Goal: Task Accomplishment & Management: Use online tool/utility

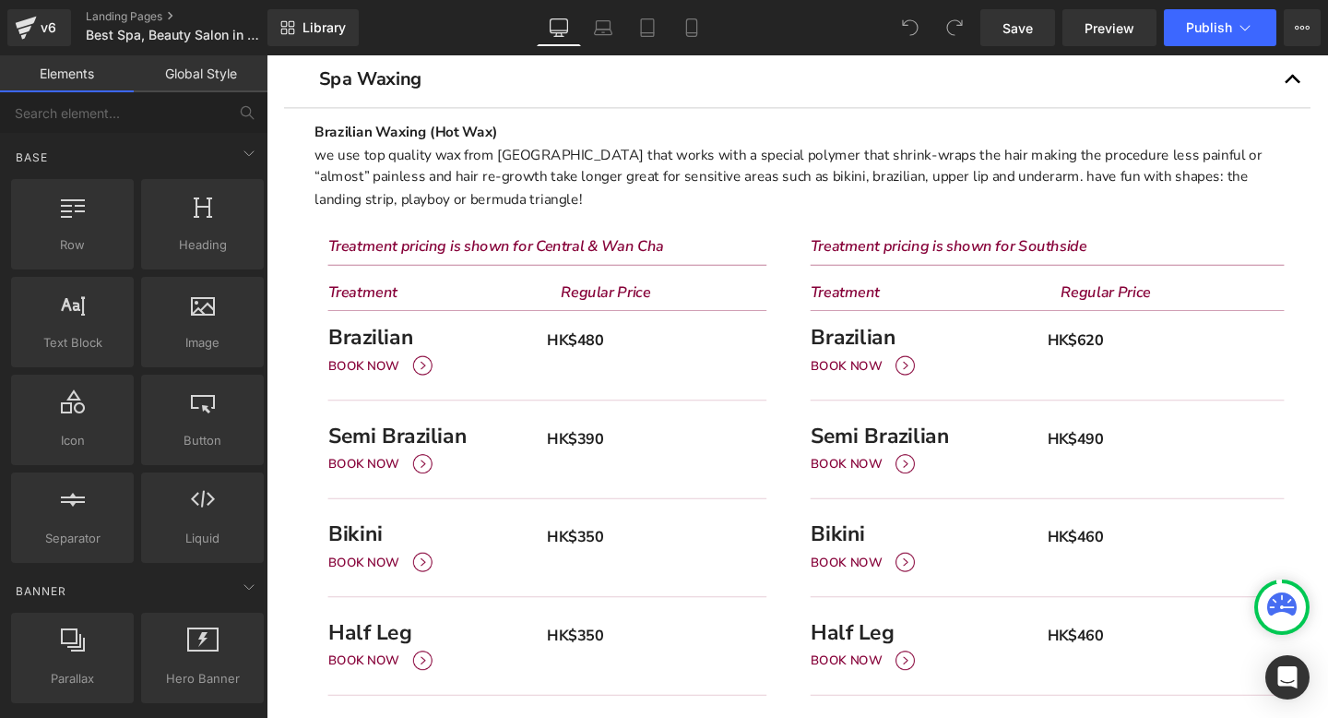
scroll to position [450, 0]
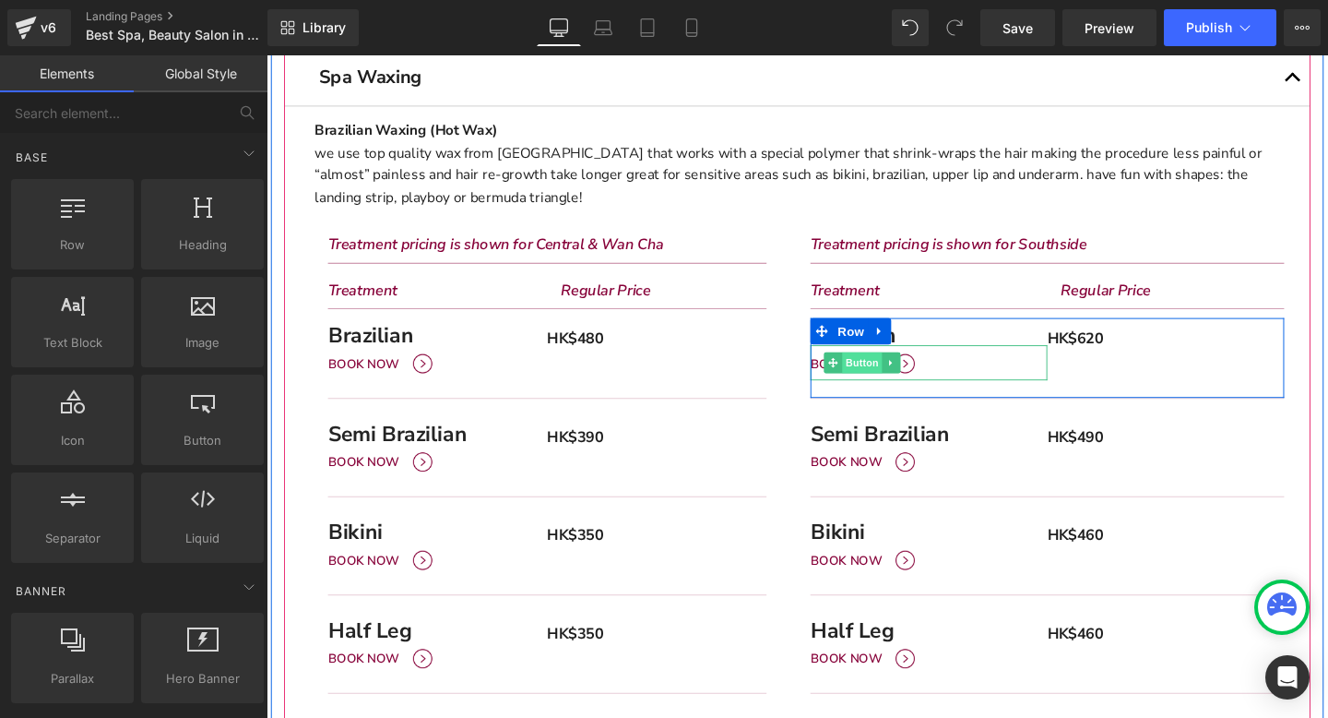
click at [896, 375] on span "Button" at bounding box center [893, 378] width 42 height 22
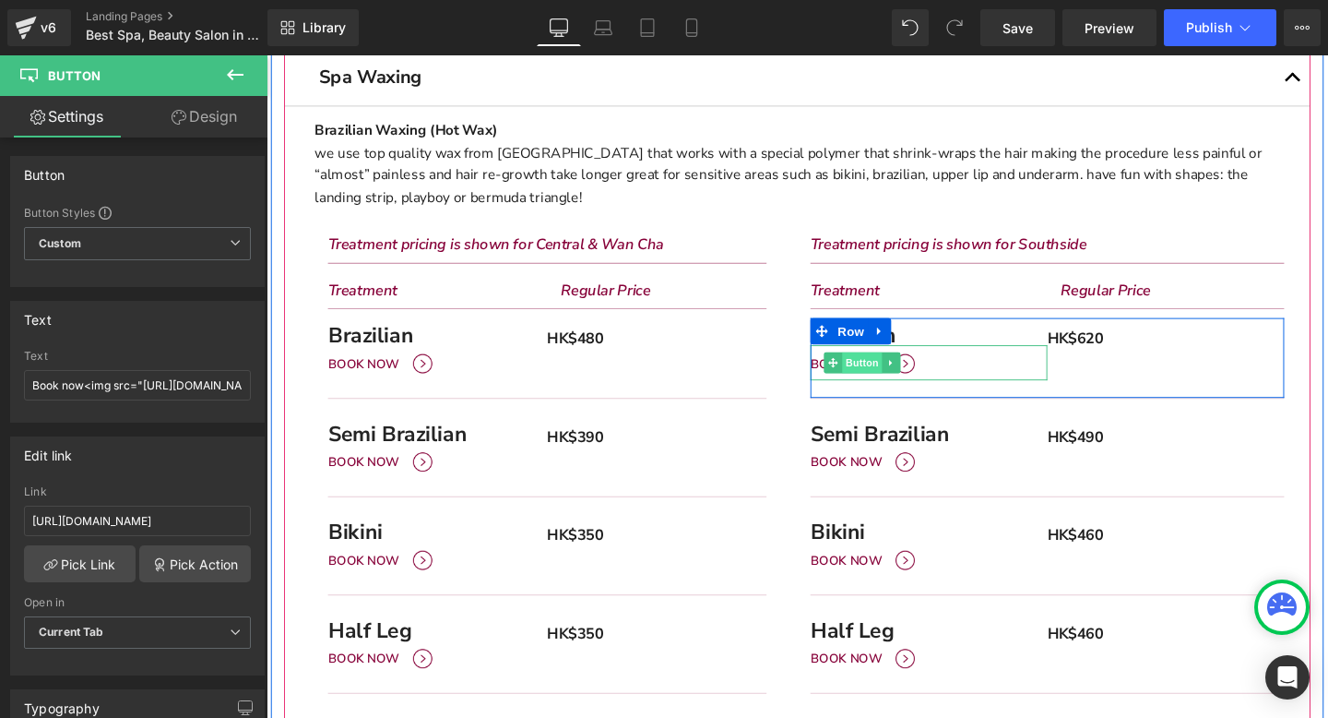
click at [872, 383] on span "Button" at bounding box center [893, 378] width 42 height 22
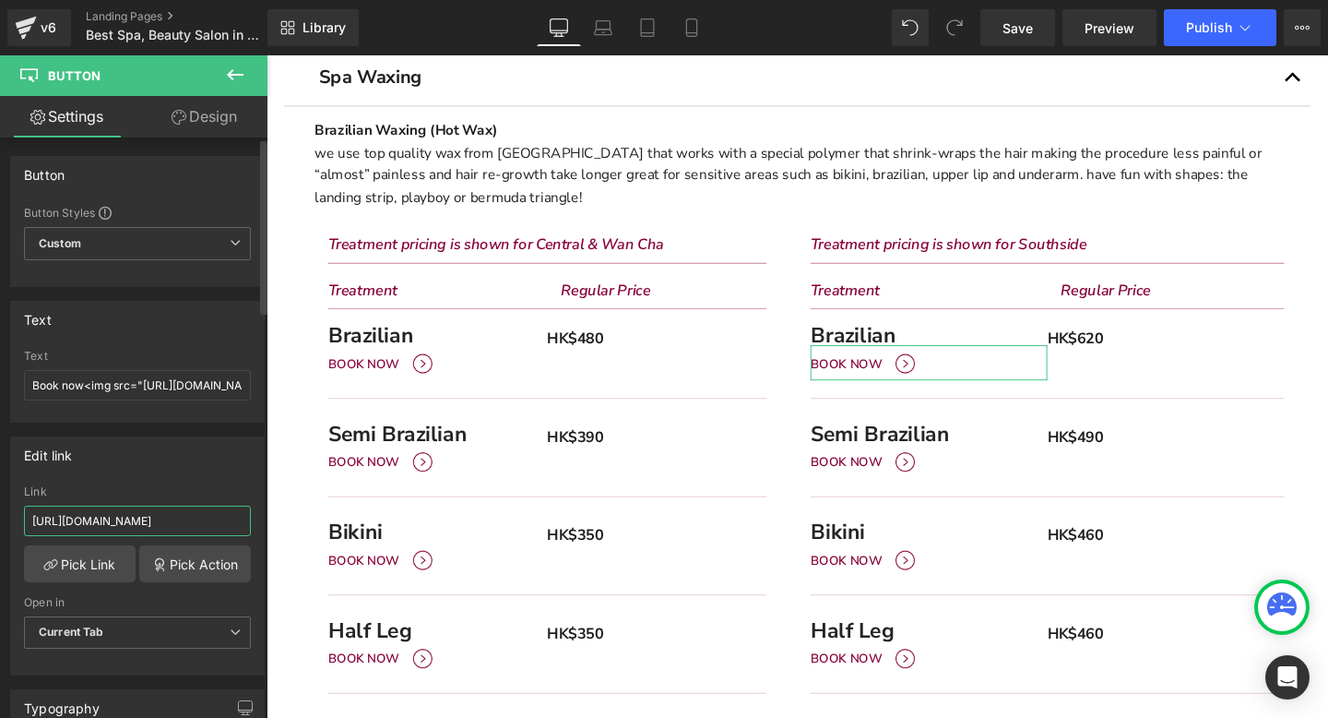
click at [214, 516] on input "[URL][DOMAIN_NAME]" at bounding box center [137, 520] width 227 height 30
paste input "[URL][DOMAIN_NAME]"
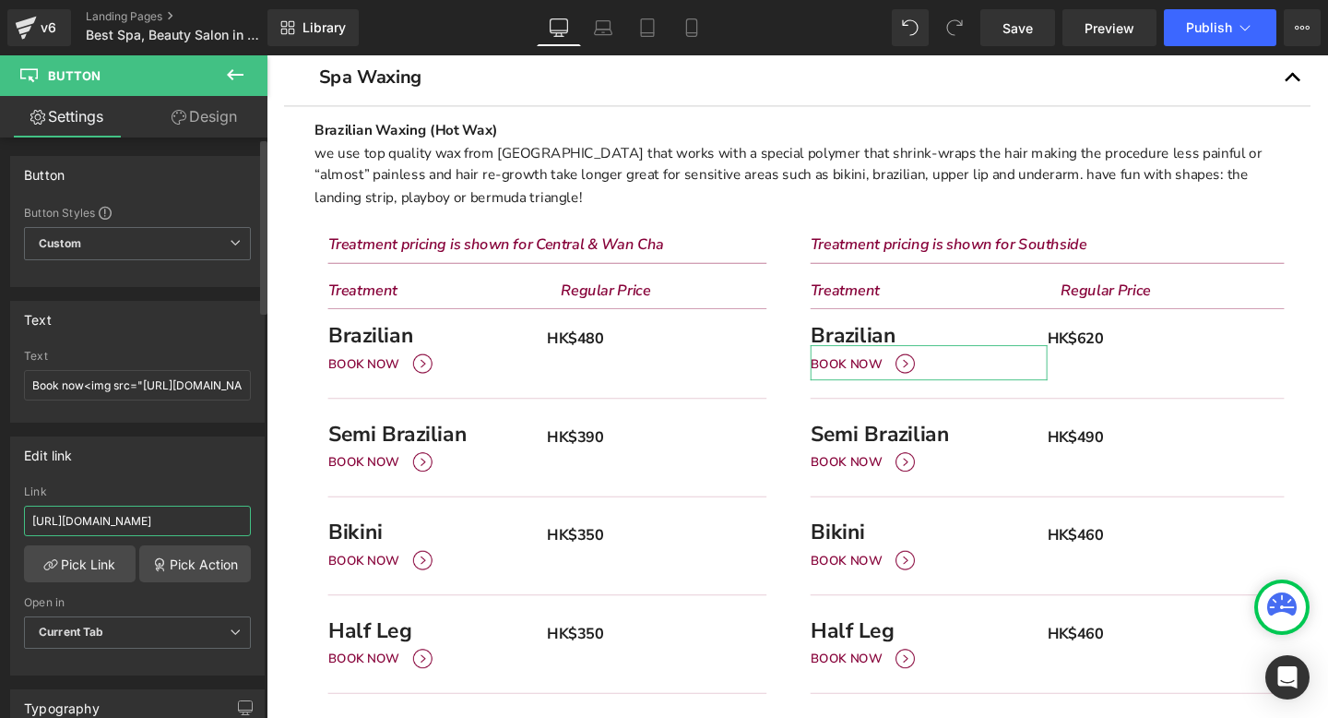
type input "[URL][DOMAIN_NAME]"
click at [229, 467] on div "Edit link" at bounding box center [137, 454] width 253 height 35
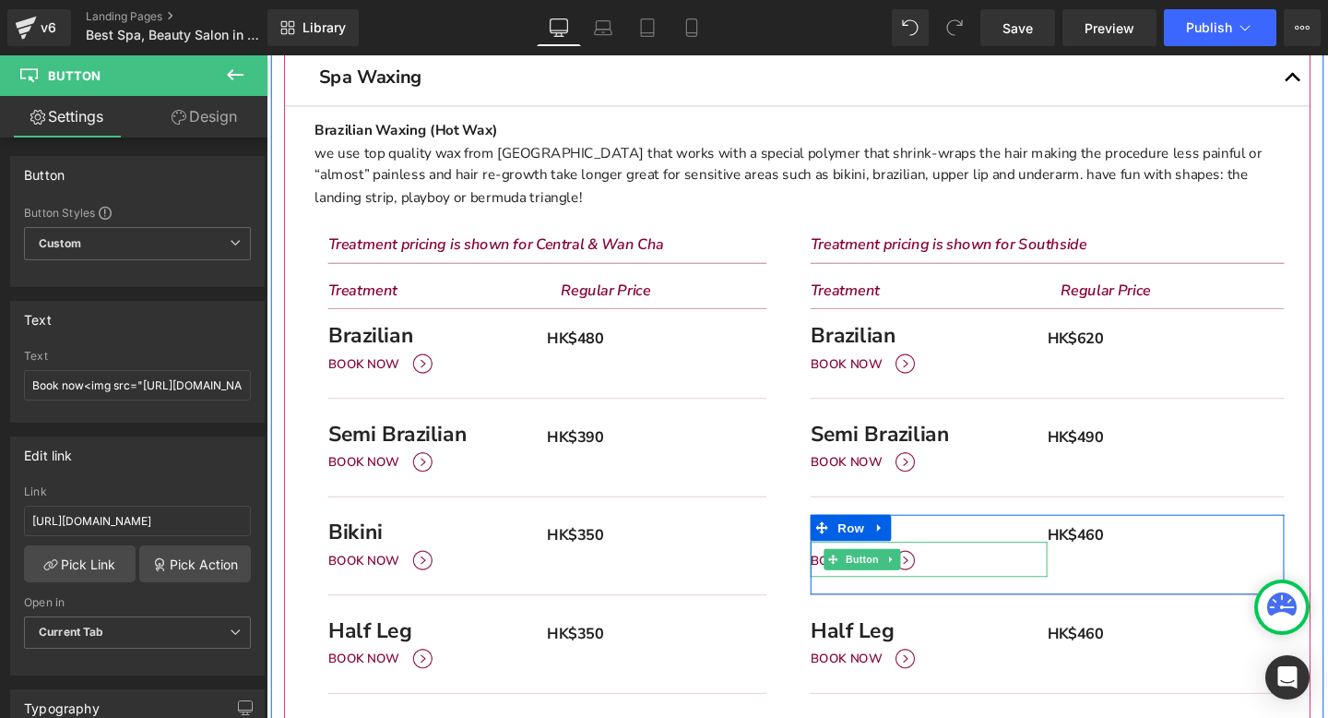
click at [864, 592] on span "Main content" at bounding box center [861, 585] width 19 height 22
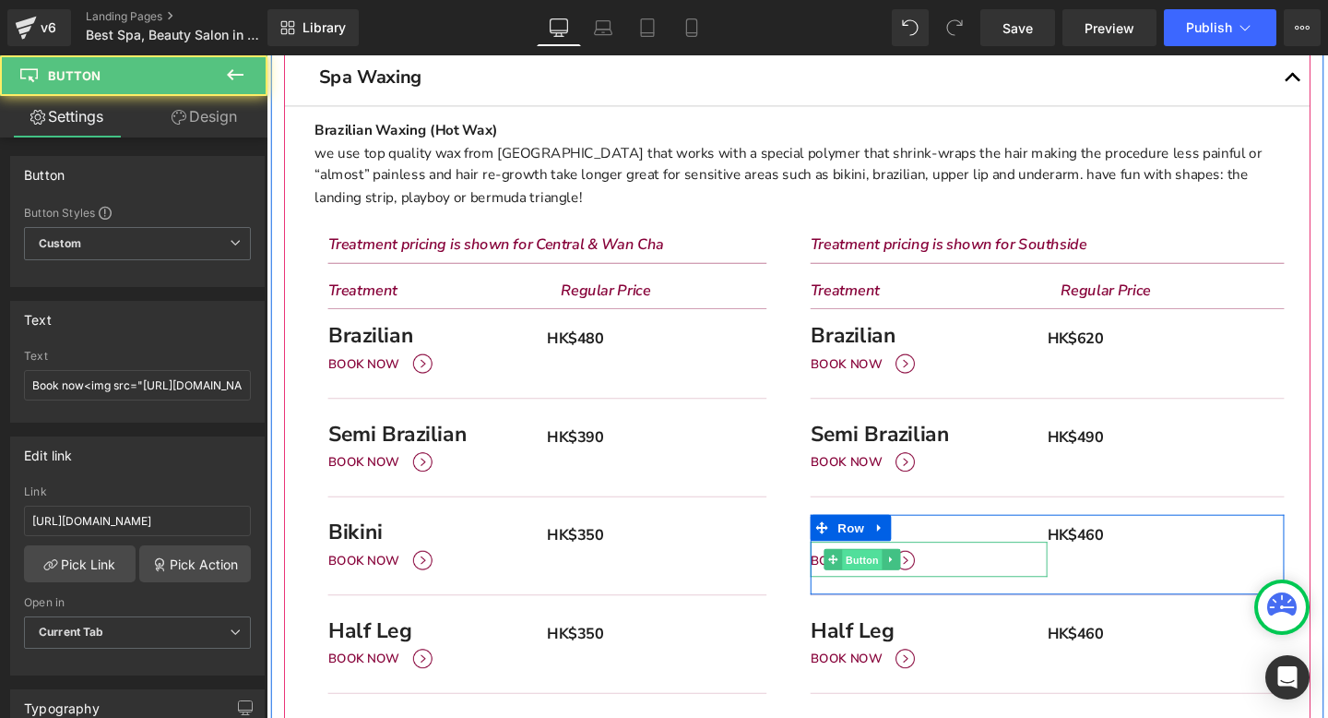
click at [879, 580] on span "Button" at bounding box center [893, 586] width 42 height 22
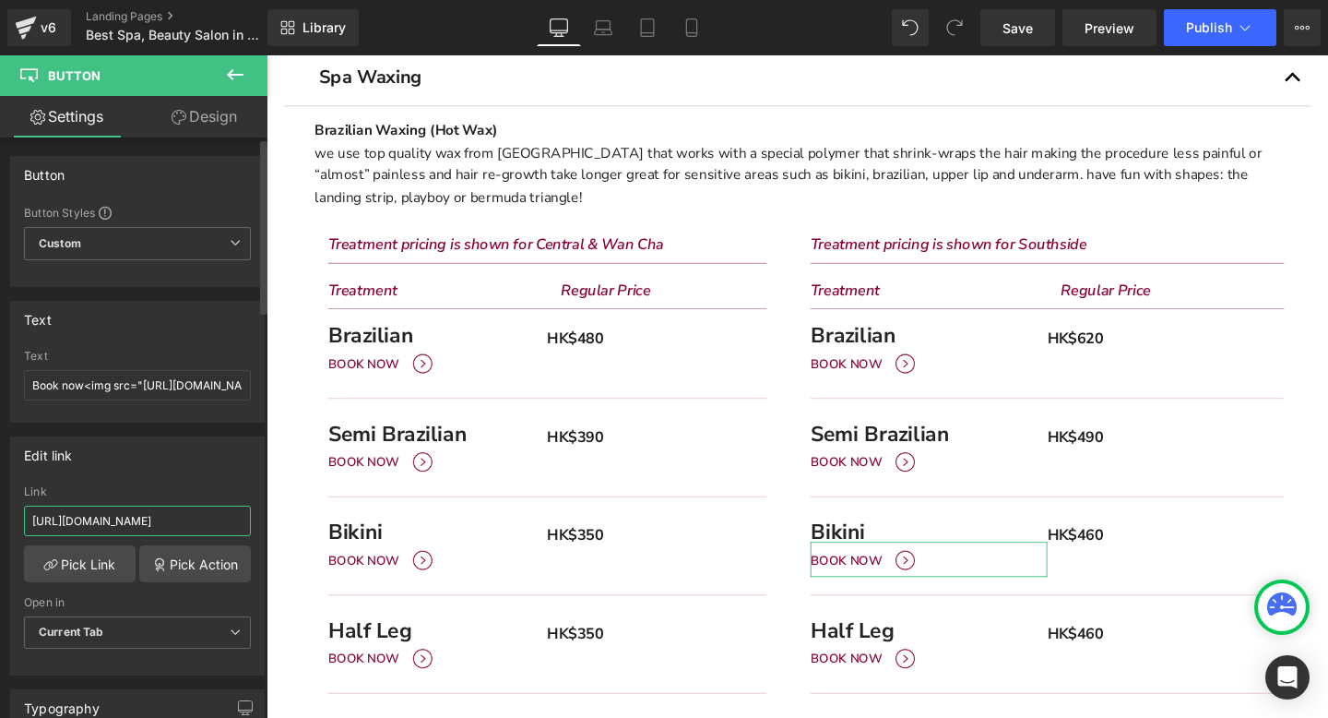
click at [197, 512] on input "[URL][DOMAIN_NAME]" at bounding box center [137, 520] width 227 height 30
paste input "[URL][DOMAIN_NAME]"
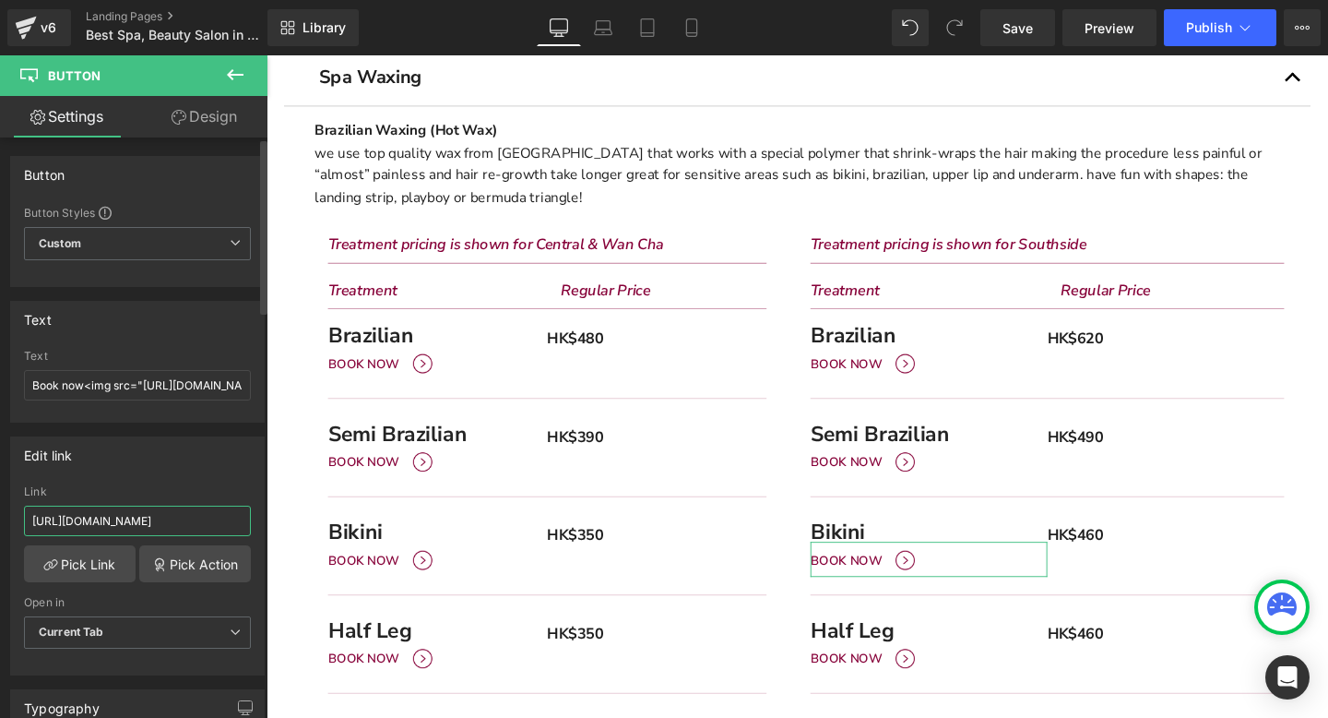
type input "[URL][DOMAIN_NAME]"
click at [212, 436] on div "Edit link [URL][DOMAIN_NAME] Link [URL][DOMAIN_NAME] Pick Link Pick Action Curr…" at bounding box center [137, 555] width 255 height 239
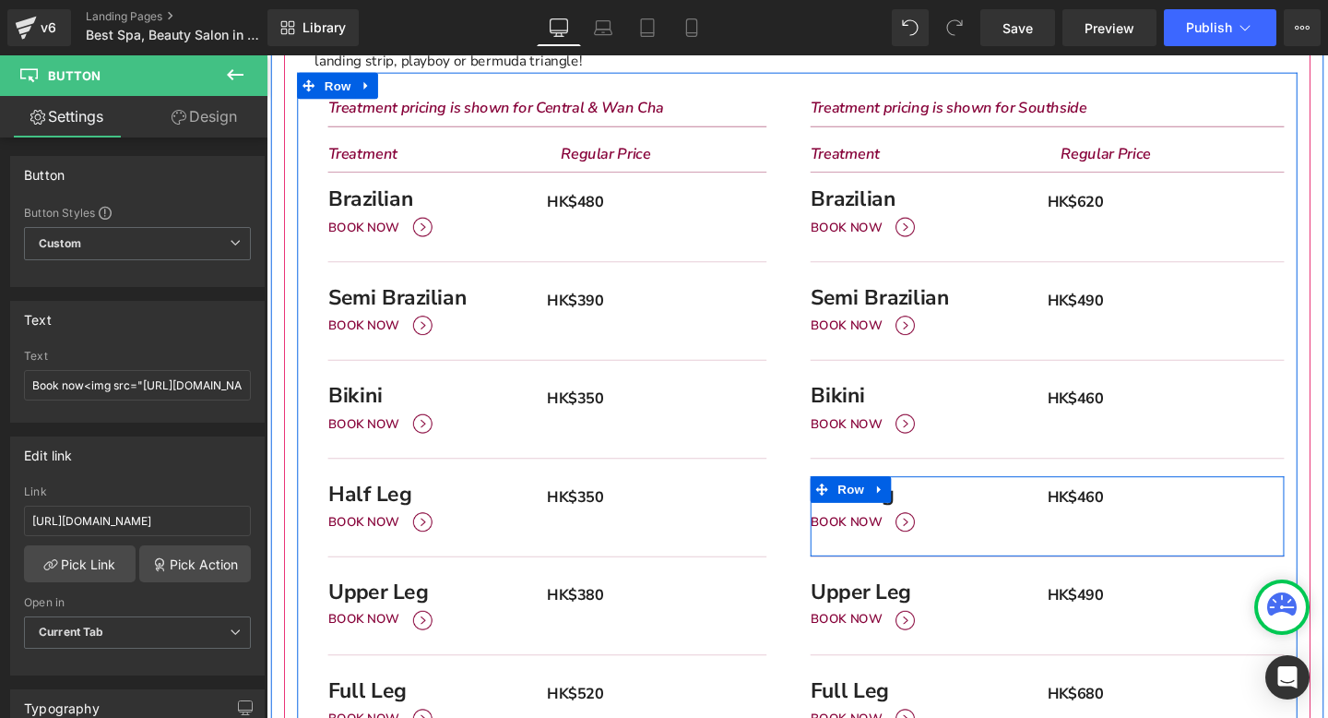
scroll to position [603, 0]
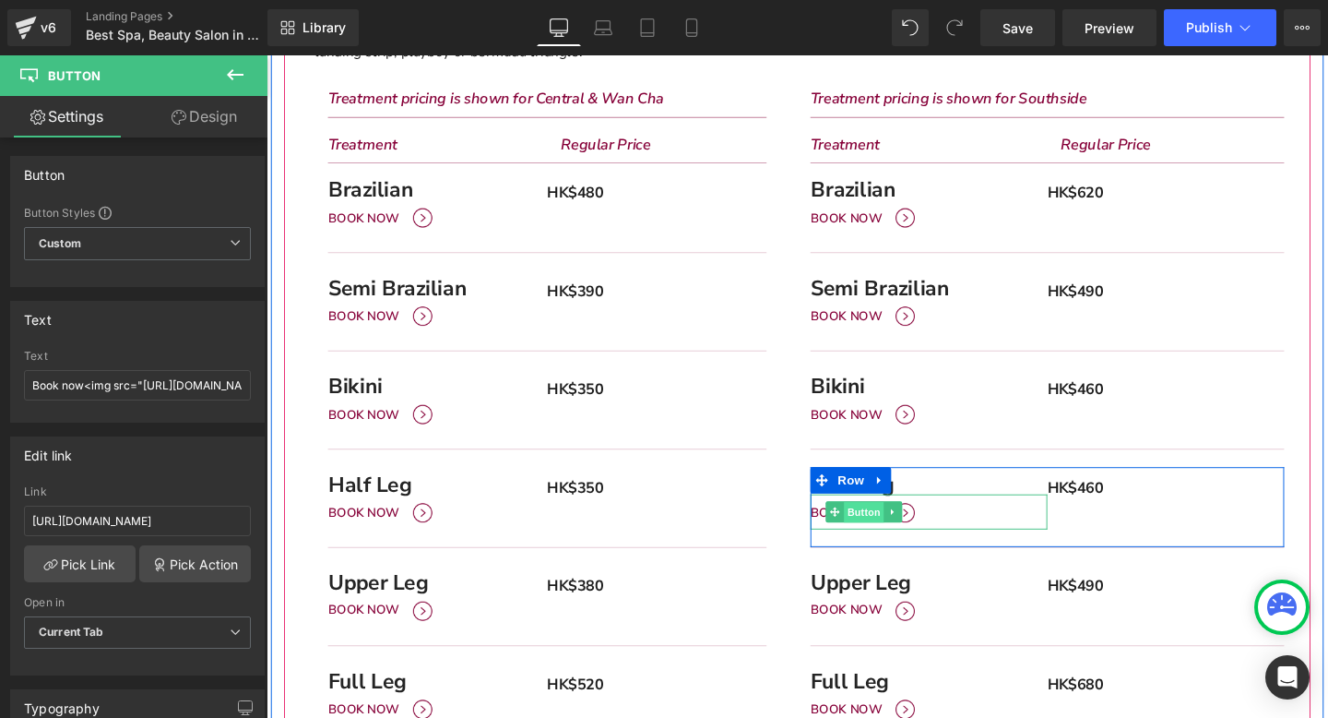
click at [886, 541] on span "Button" at bounding box center [894, 536] width 42 height 22
click at [884, 526] on span "Button" at bounding box center [894, 535] width 42 height 22
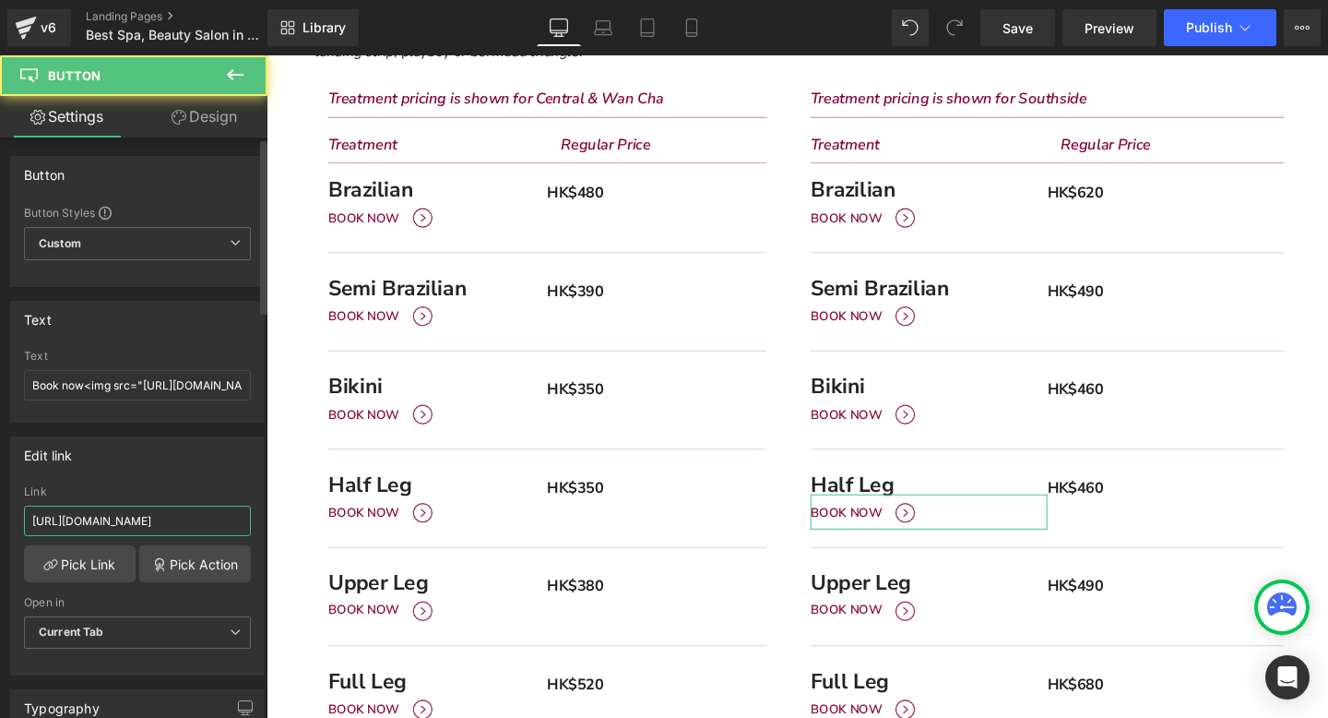
click at [128, 516] on input "[URL][DOMAIN_NAME]" at bounding box center [137, 520] width 227 height 30
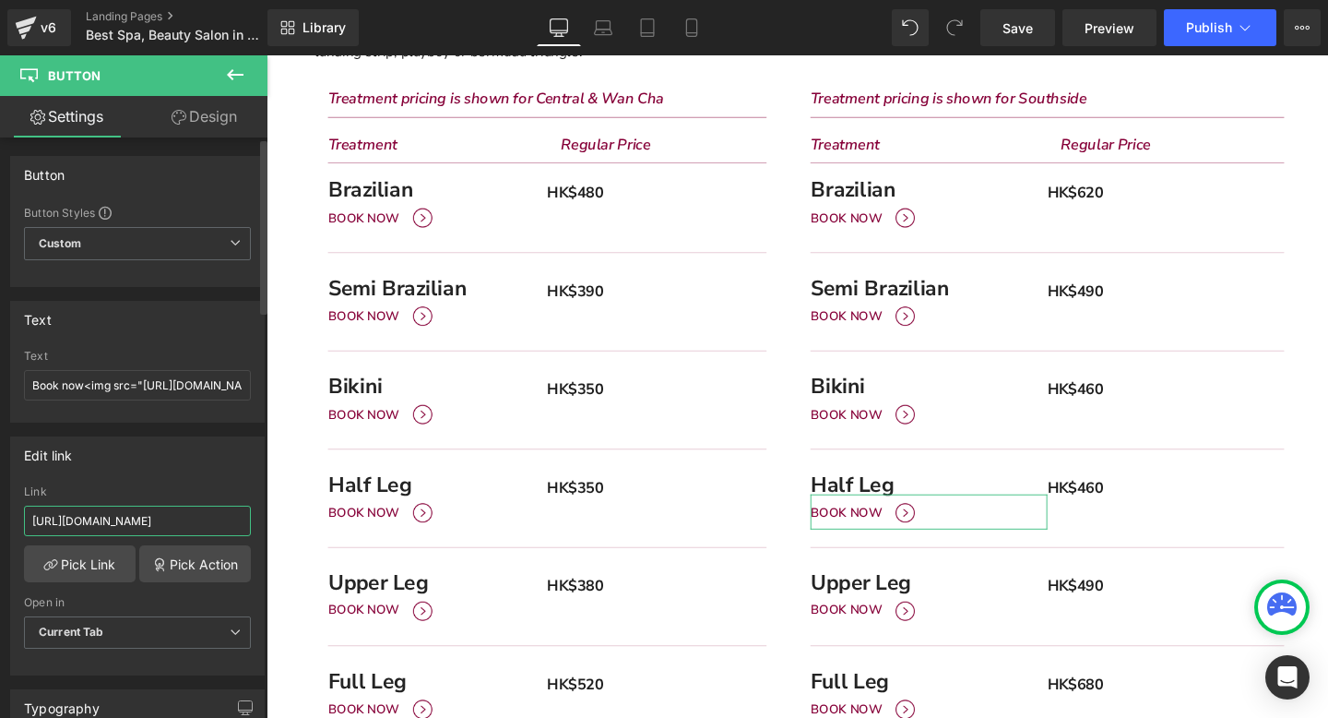
click at [128, 516] on input "[URL][DOMAIN_NAME]" at bounding box center [137, 520] width 227 height 30
paste input "[URL][DOMAIN_NAME]"
type input "[URL][DOMAIN_NAME]"
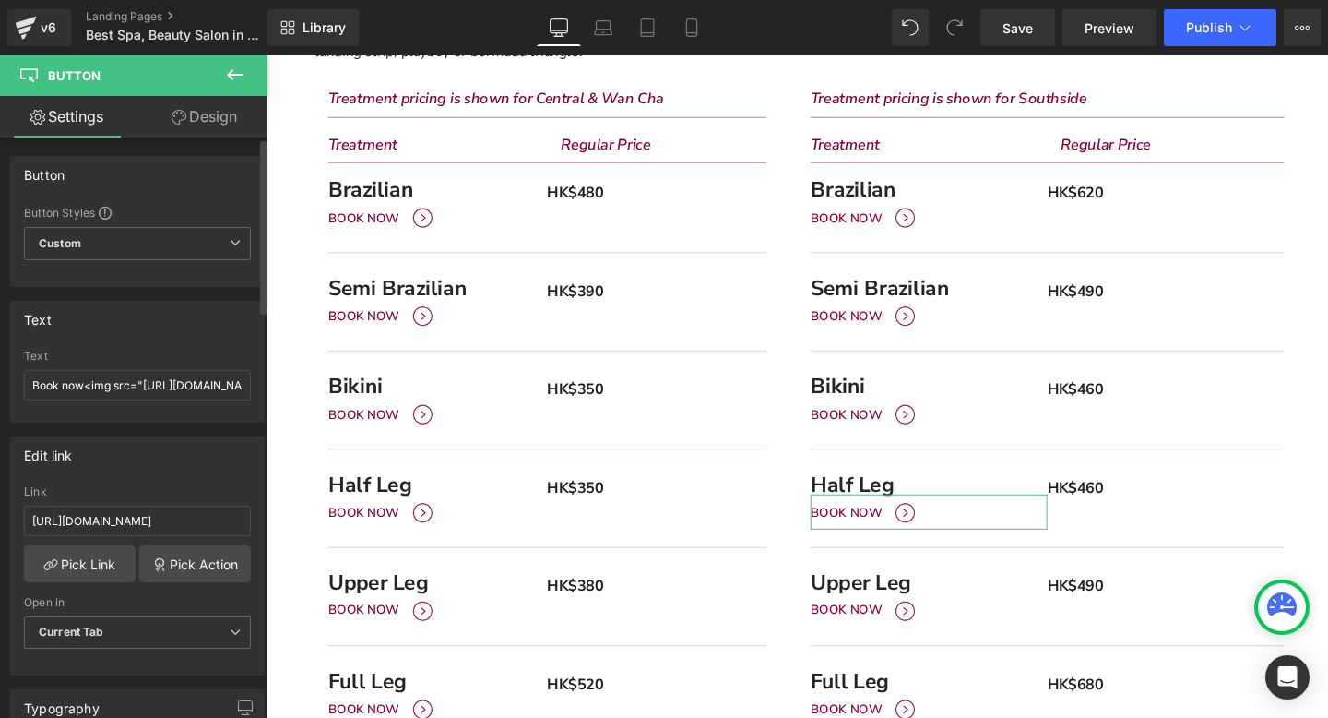
scroll to position [0, 0]
click at [160, 465] on div "Edit link" at bounding box center [137, 454] width 253 height 35
click at [1201, 34] on span "Publish" at bounding box center [1209, 27] width 46 height 15
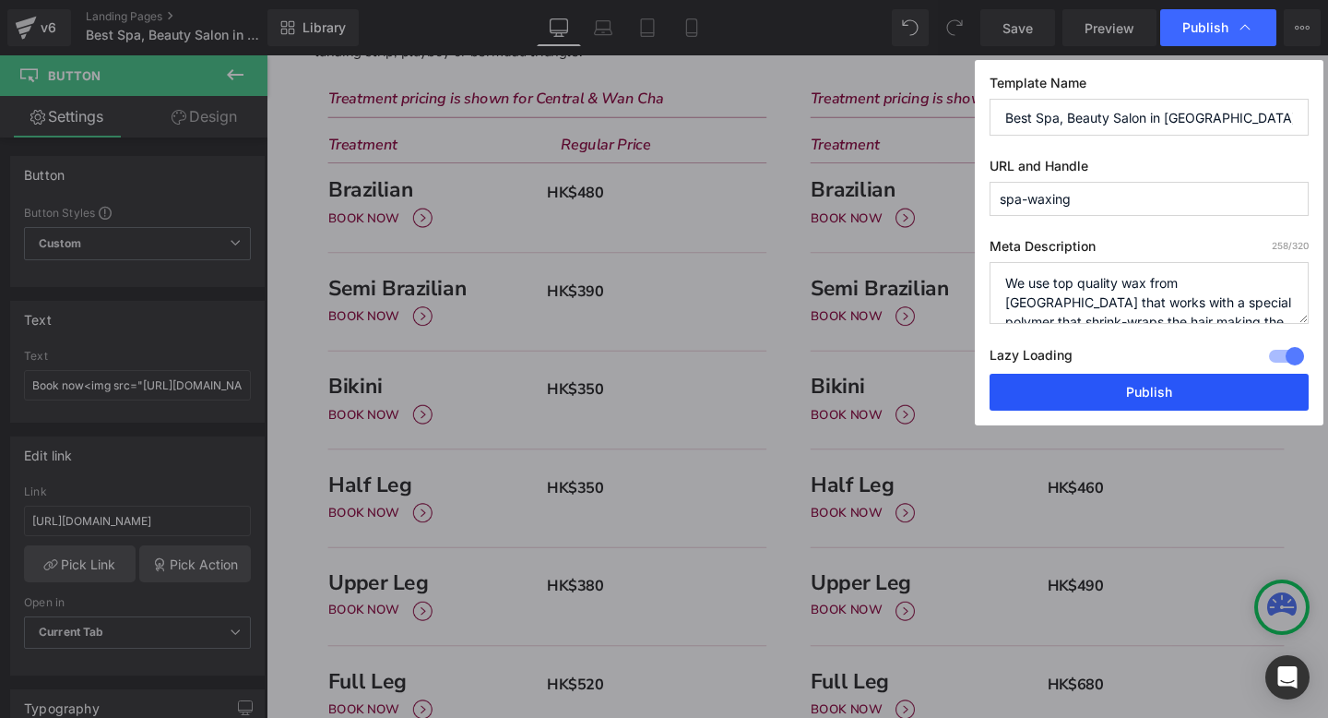
click at [1110, 401] on button "Publish" at bounding box center [1149, 392] width 319 height 37
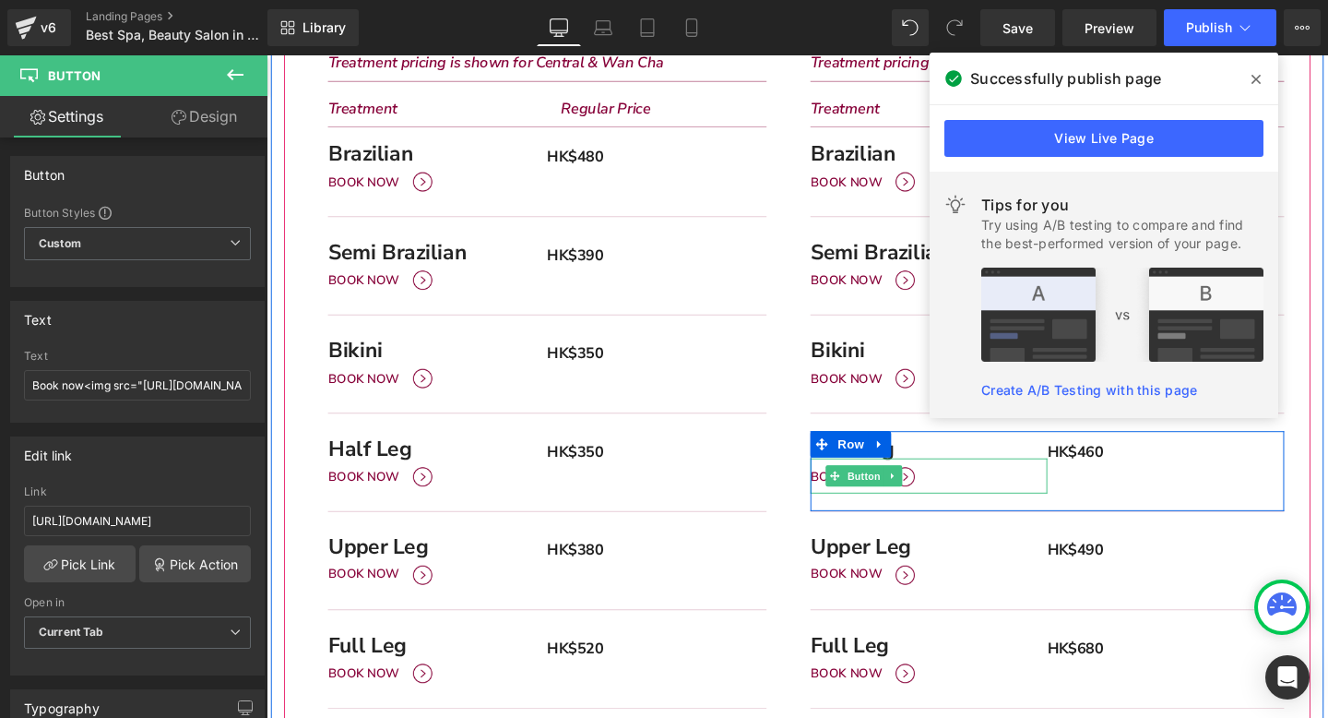
scroll to position [657, 0]
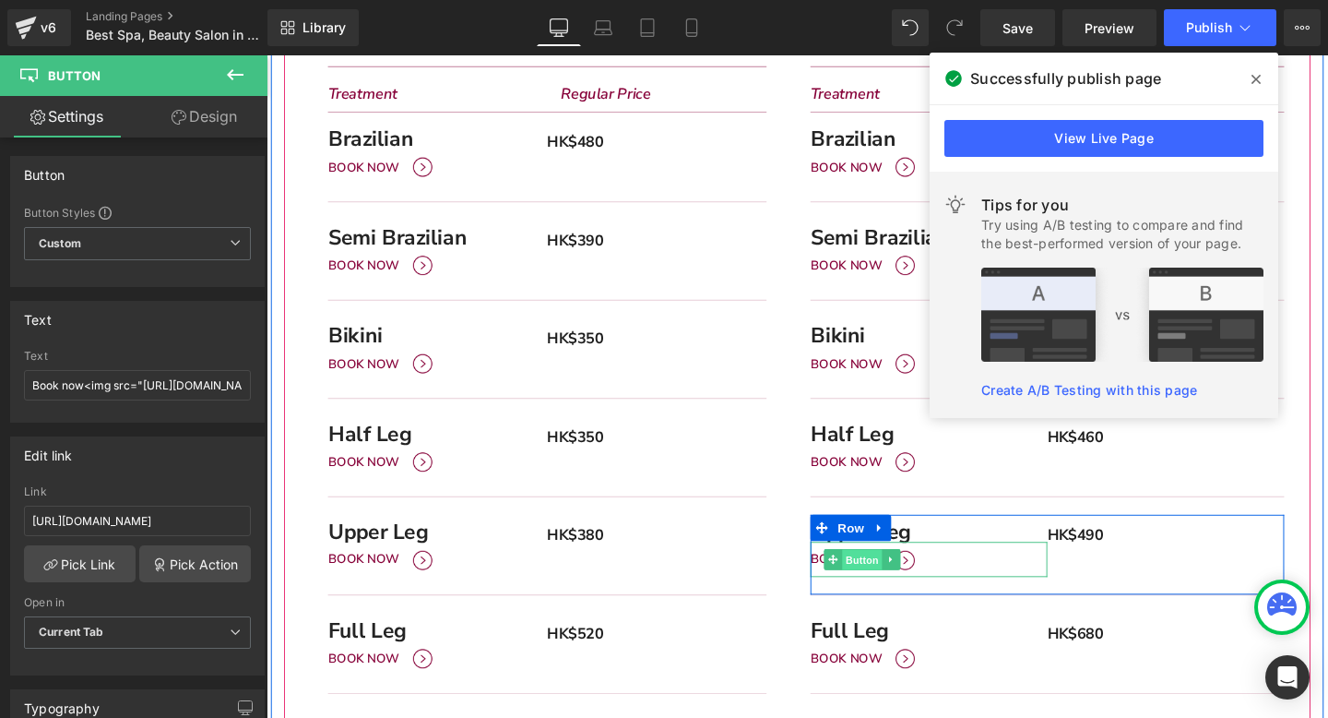
click at [880, 583] on span "Button" at bounding box center [893, 586] width 42 height 22
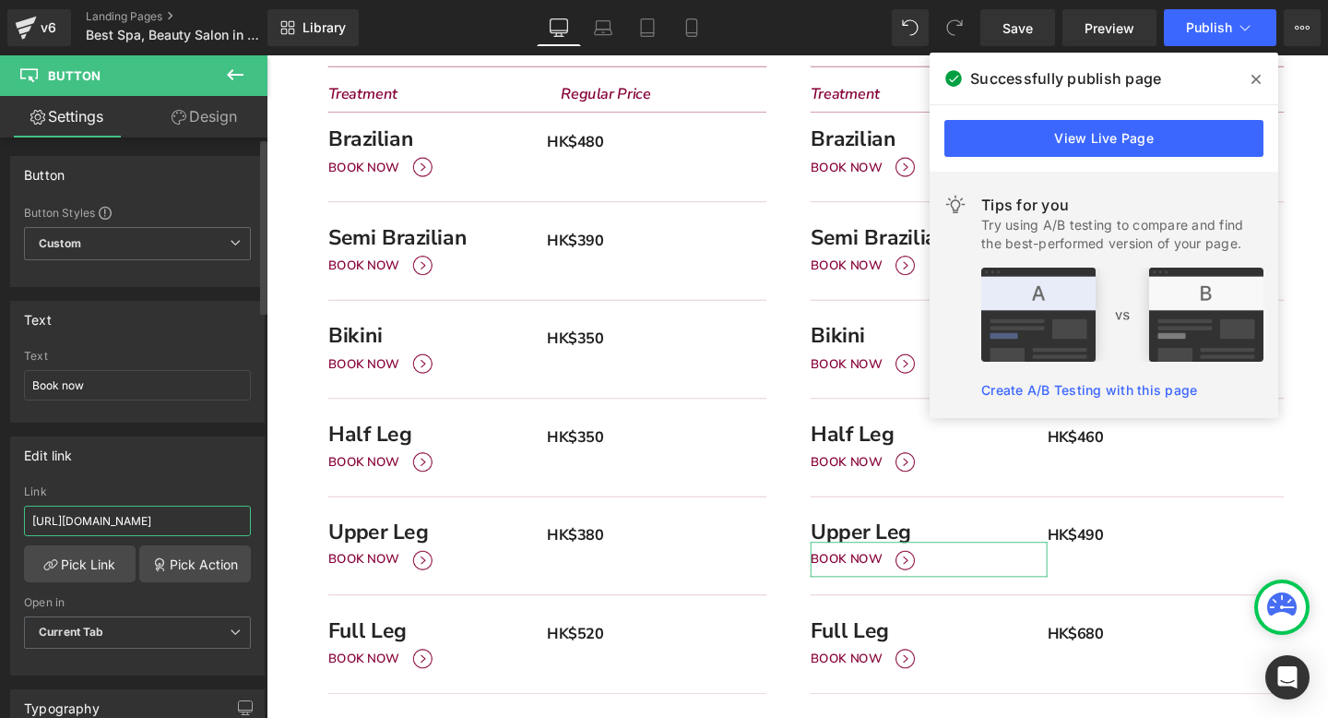
click at [157, 518] on input "[URL][DOMAIN_NAME]" at bounding box center [137, 520] width 227 height 30
paste input "[URL][DOMAIN_NAME]"
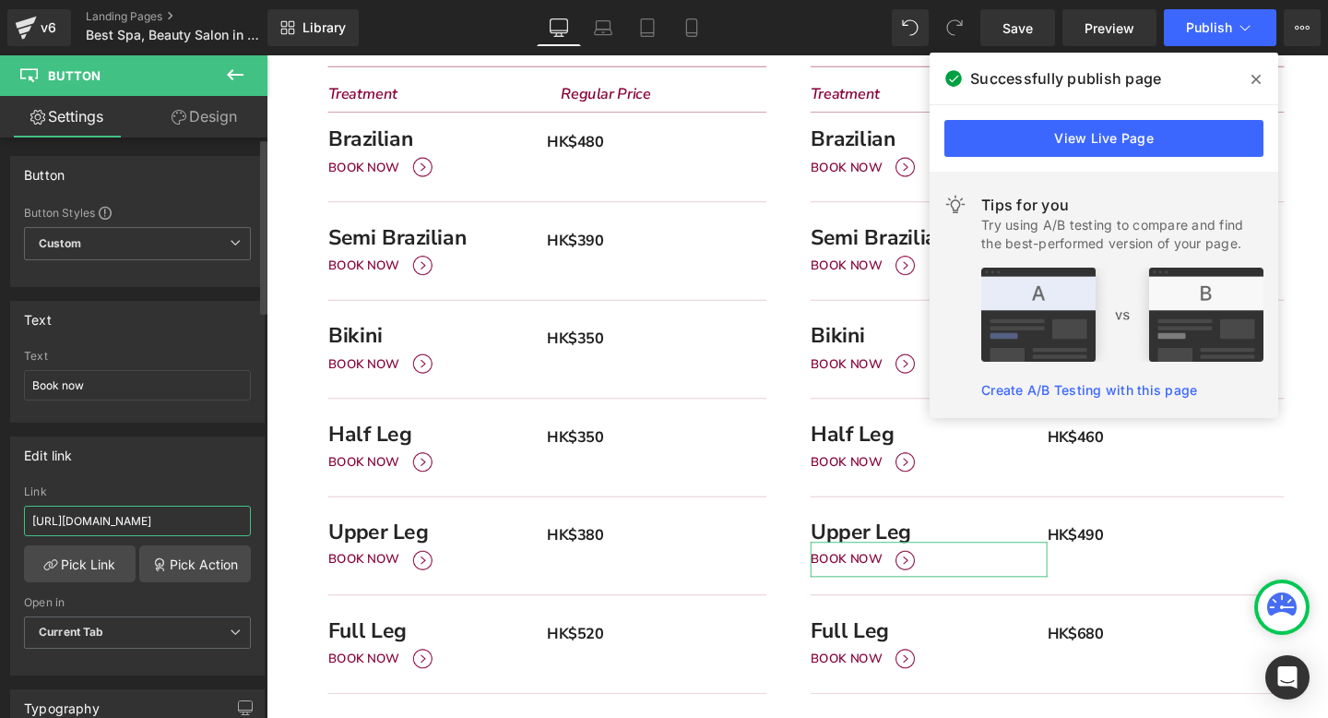
type input "[URL][DOMAIN_NAME]"
click at [201, 452] on div "Edit link" at bounding box center [137, 454] width 253 height 35
click at [1254, 83] on icon at bounding box center [1256, 79] width 9 height 15
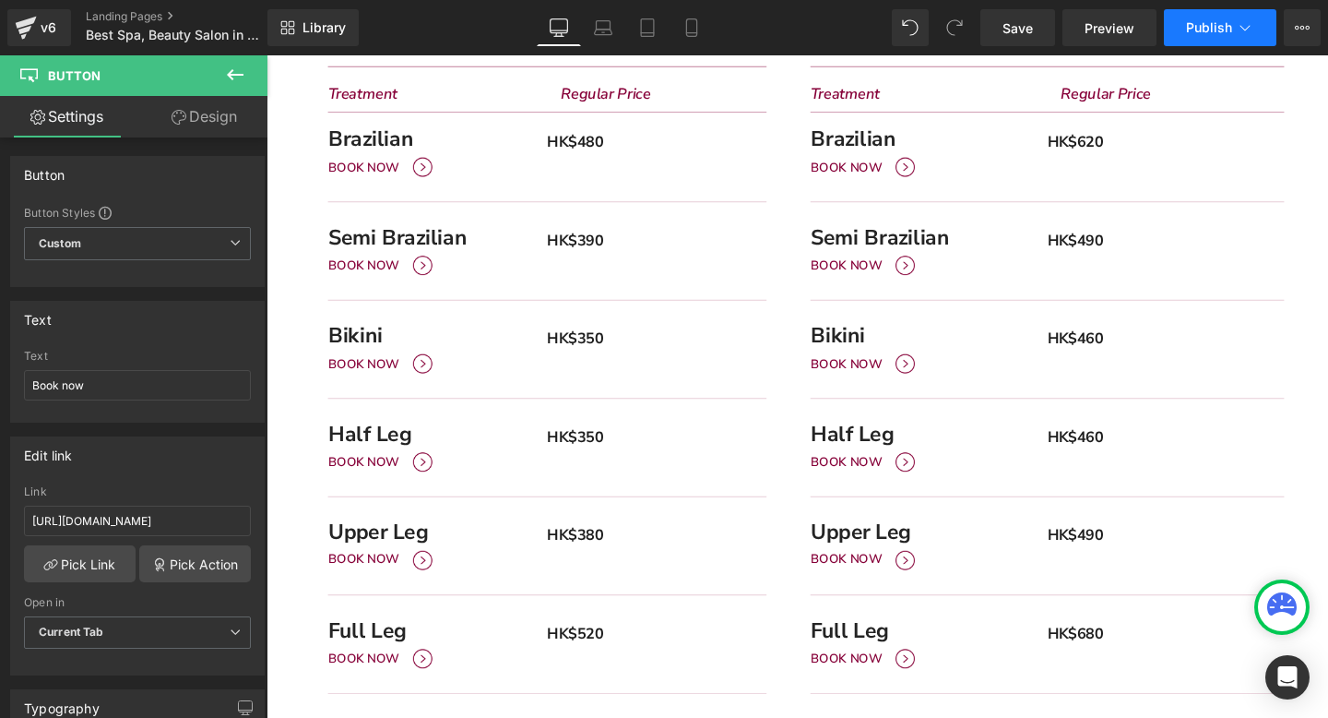
click at [1219, 30] on span "Publish" at bounding box center [1209, 27] width 46 height 15
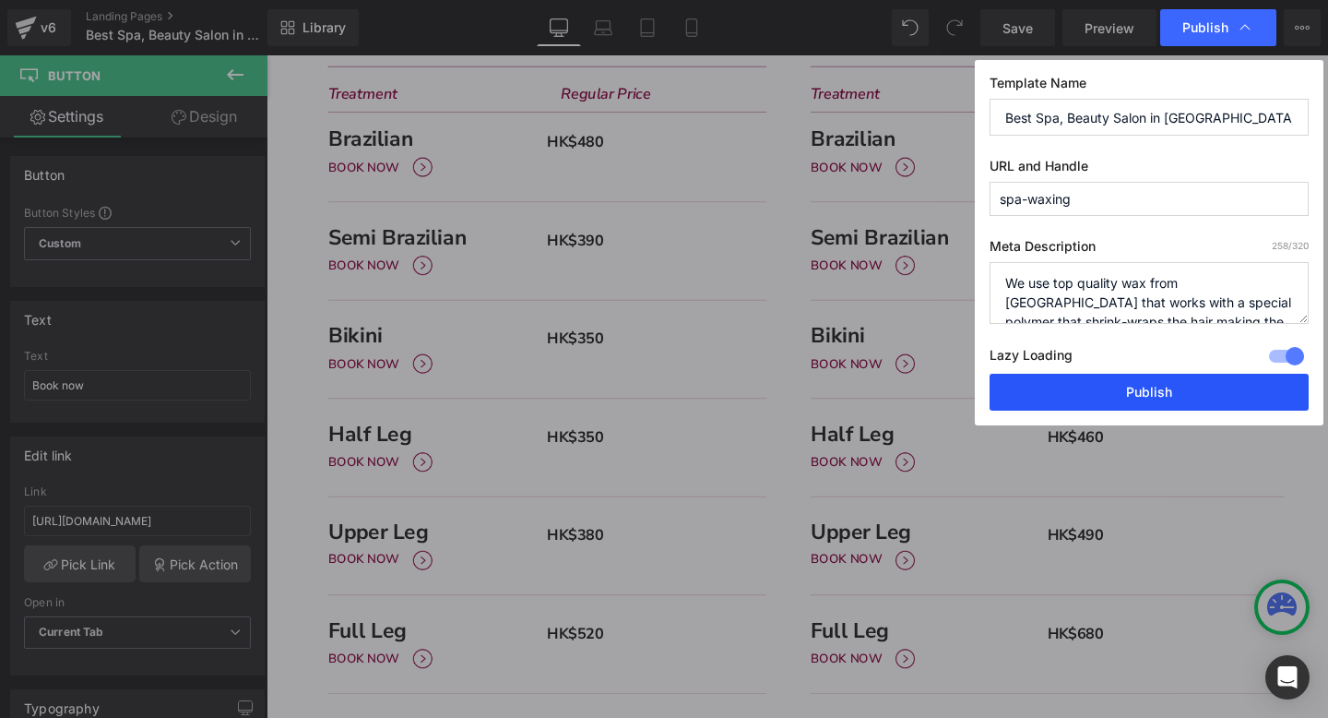
drag, startPoint x: 1106, startPoint y: 392, endPoint x: 682, endPoint y: 454, distance: 428.7
click at [1106, 392] on button "Publish" at bounding box center [1149, 392] width 319 height 37
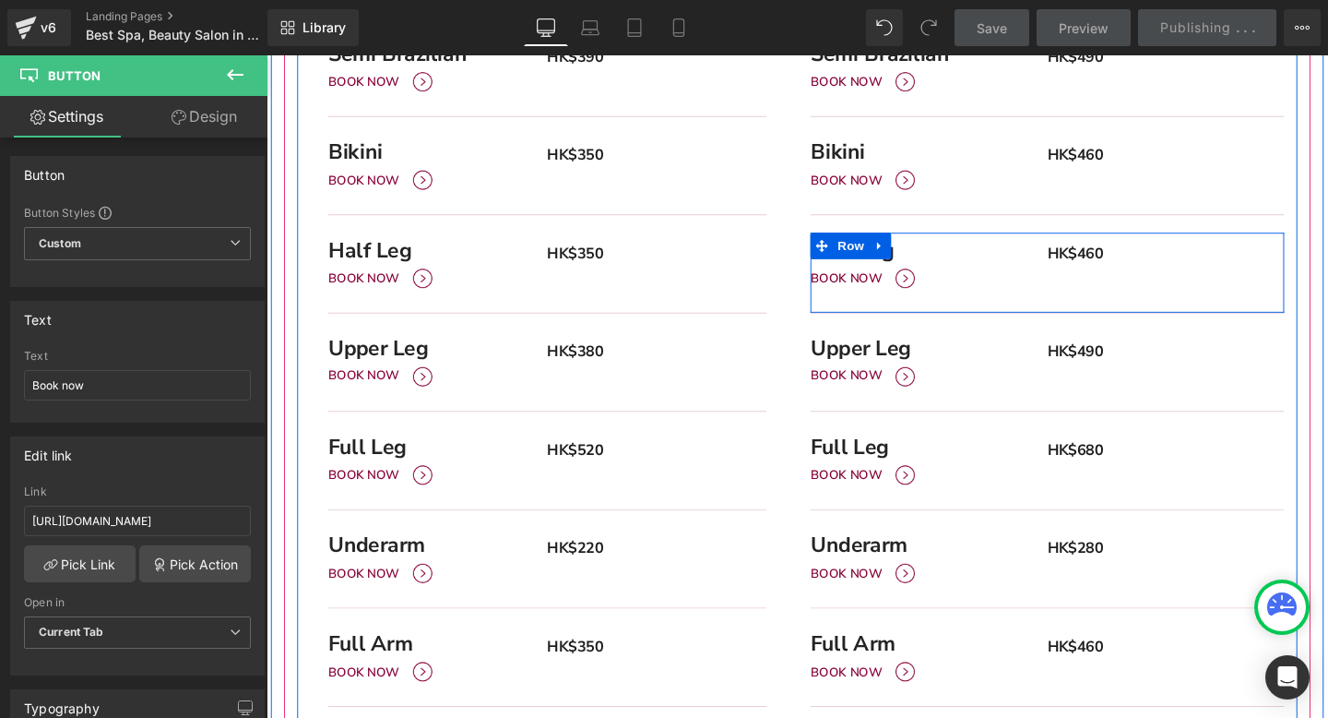
scroll to position [853, 0]
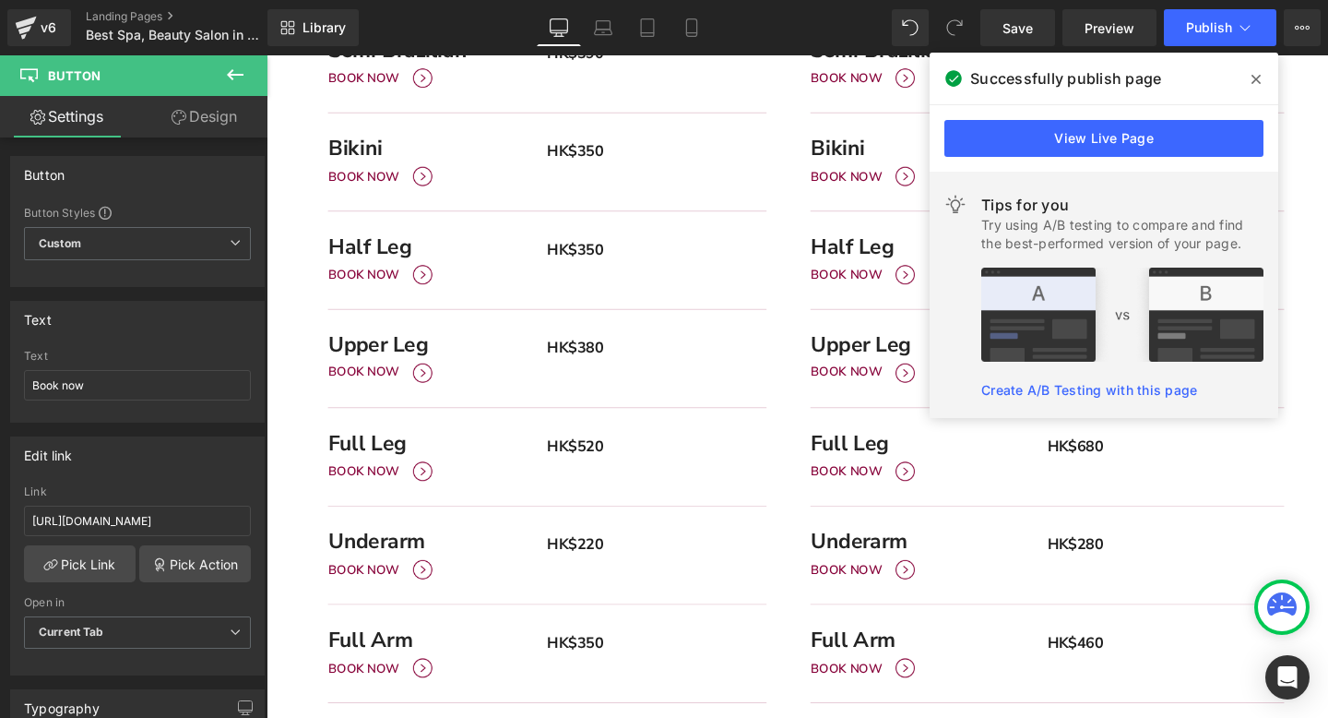
click at [1253, 76] on icon at bounding box center [1256, 79] width 9 height 9
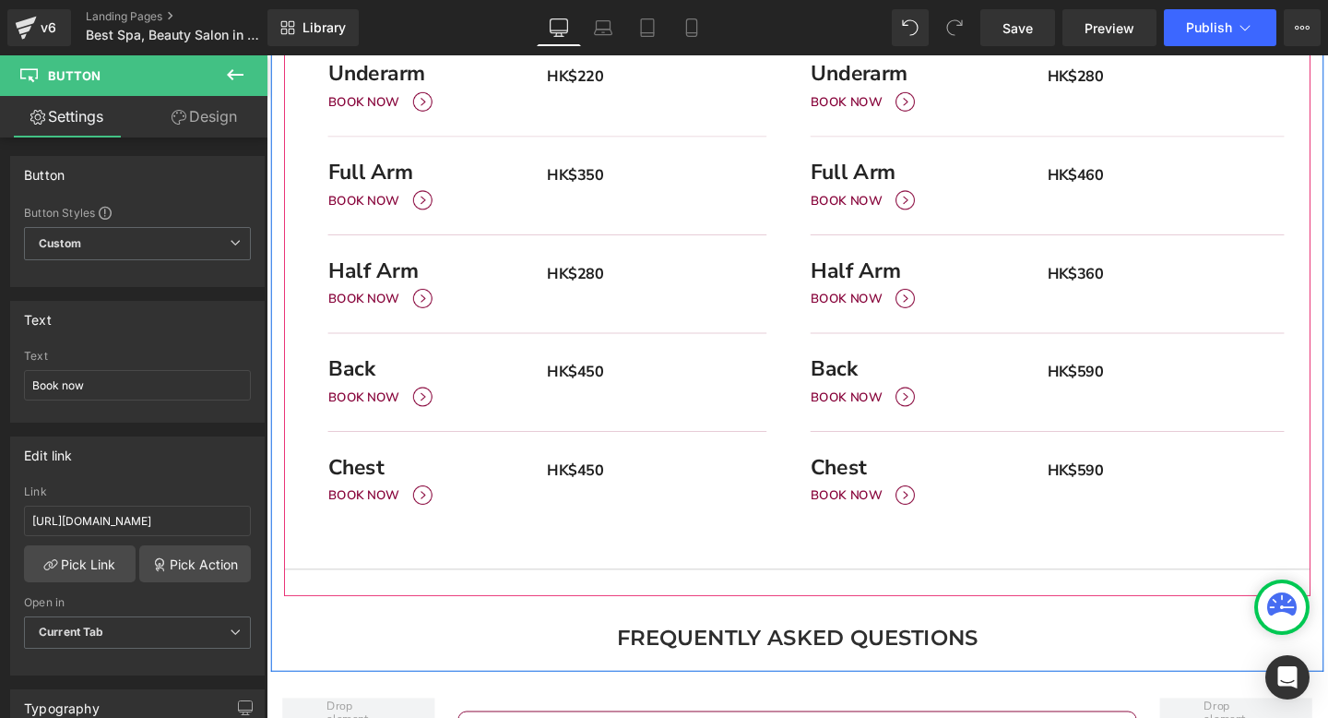
scroll to position [1351, 0]
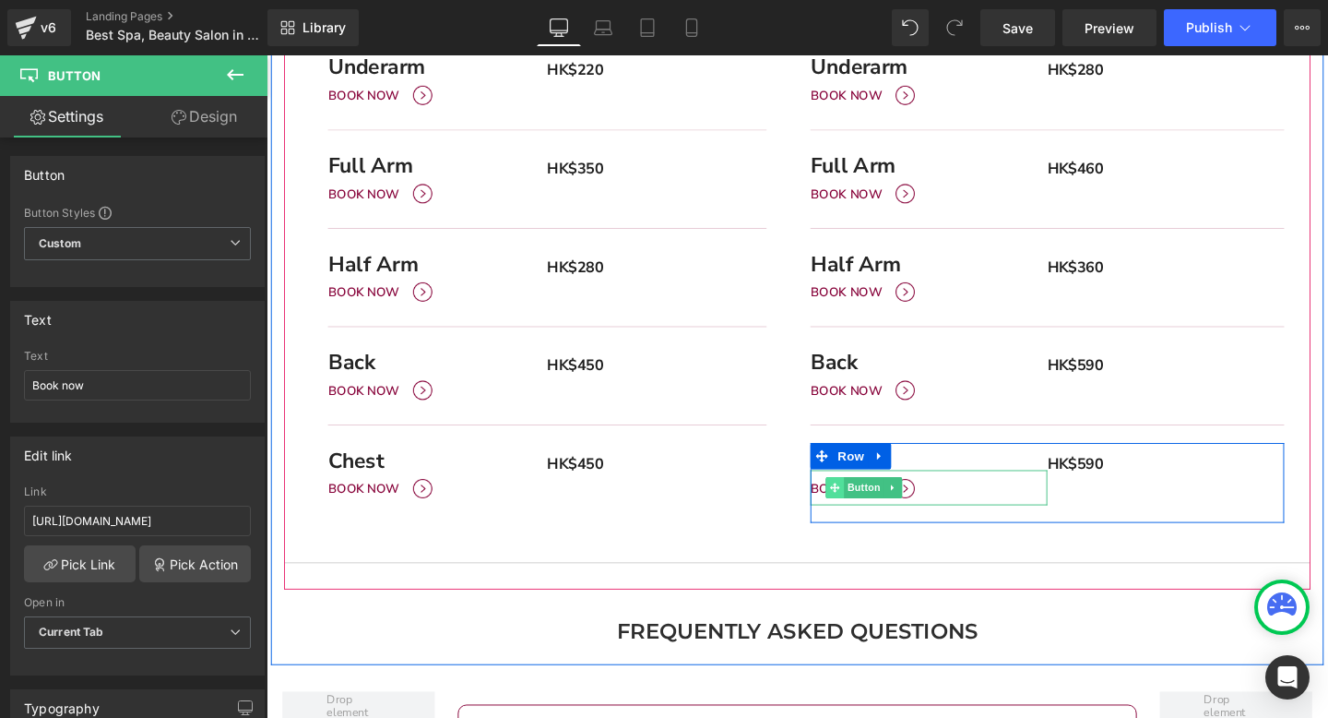
click at [864, 510] on icon "Main content" at bounding box center [864, 510] width 10 height 10
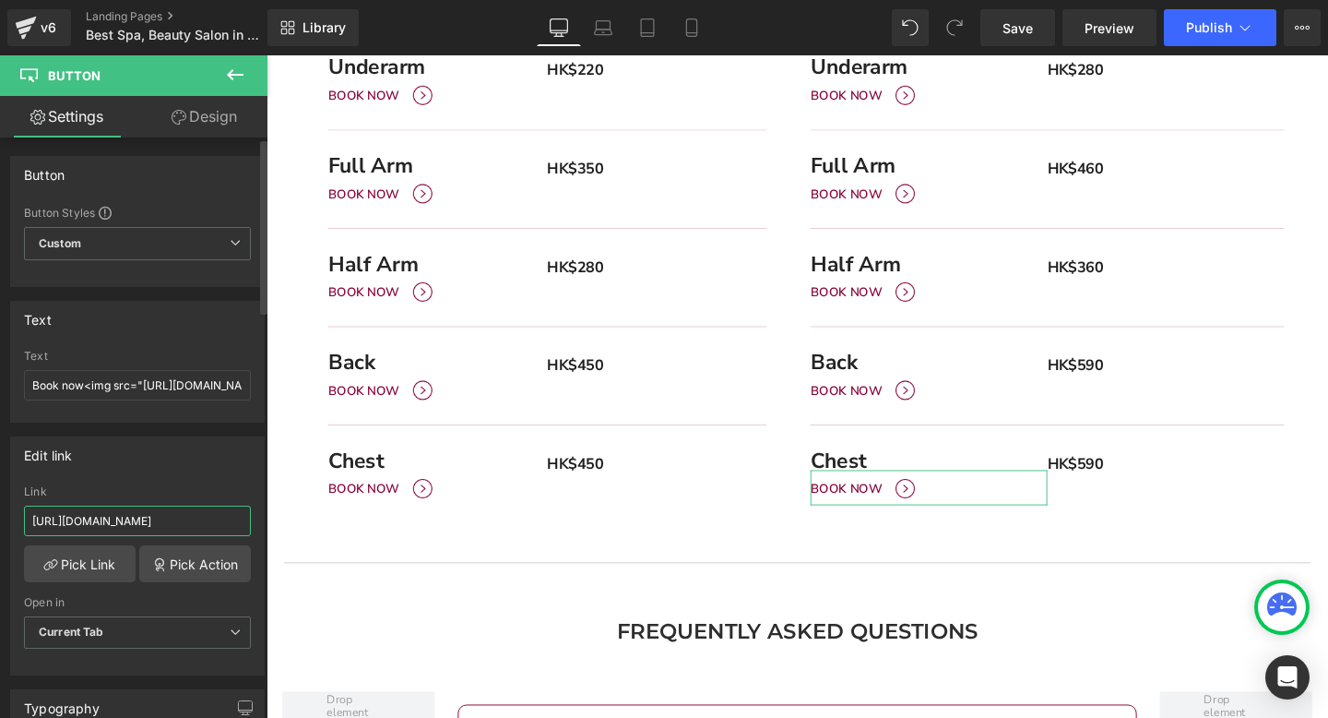
click at [160, 522] on input "[URL][DOMAIN_NAME]" at bounding box center [137, 520] width 227 height 30
paste input "[URL][DOMAIN_NAME]"
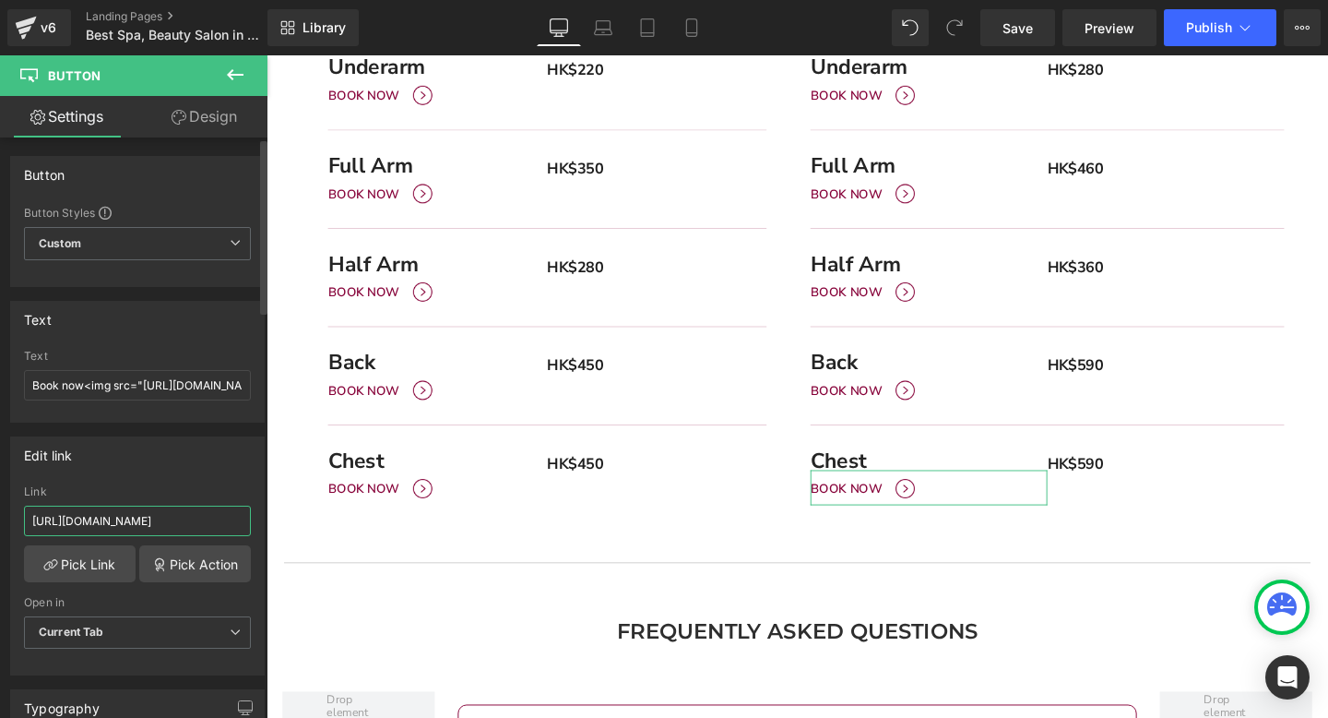
type input "[URL][DOMAIN_NAME]"
click at [177, 472] on div "Edit link [URL][DOMAIN_NAME] Link [URL][DOMAIN_NAME] Pick Link Pick Action Curr…" at bounding box center [137, 555] width 255 height 239
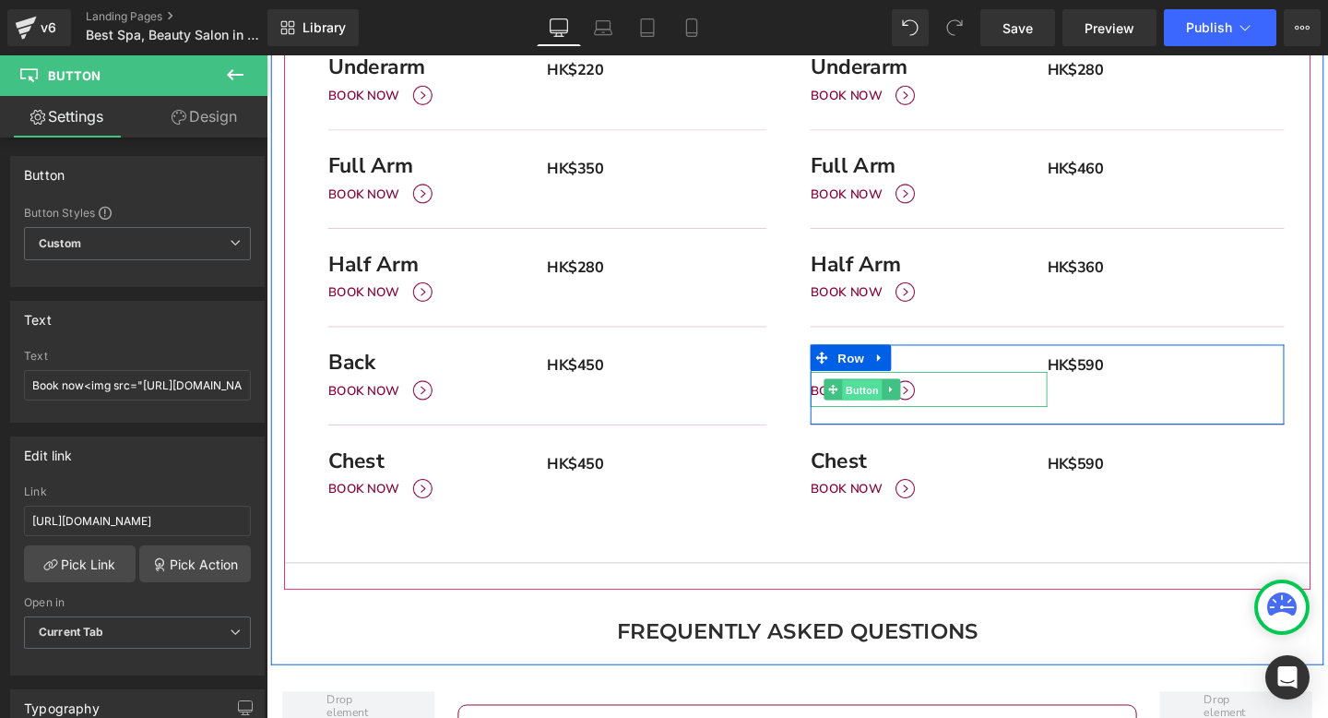
click at [876, 406] on span "Button" at bounding box center [893, 408] width 42 height 22
click at [873, 406] on span "Button" at bounding box center [893, 408] width 42 height 22
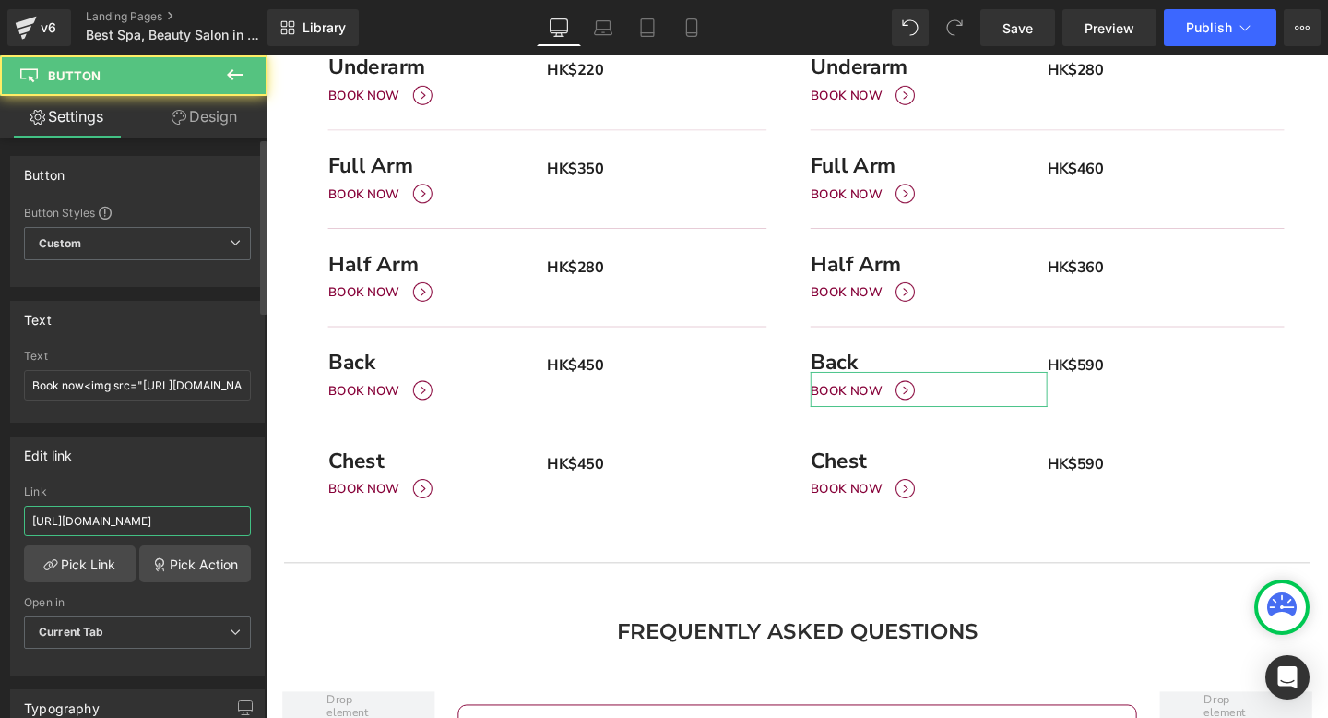
click at [120, 521] on input "[URL][DOMAIN_NAME]" at bounding box center [137, 520] width 227 height 30
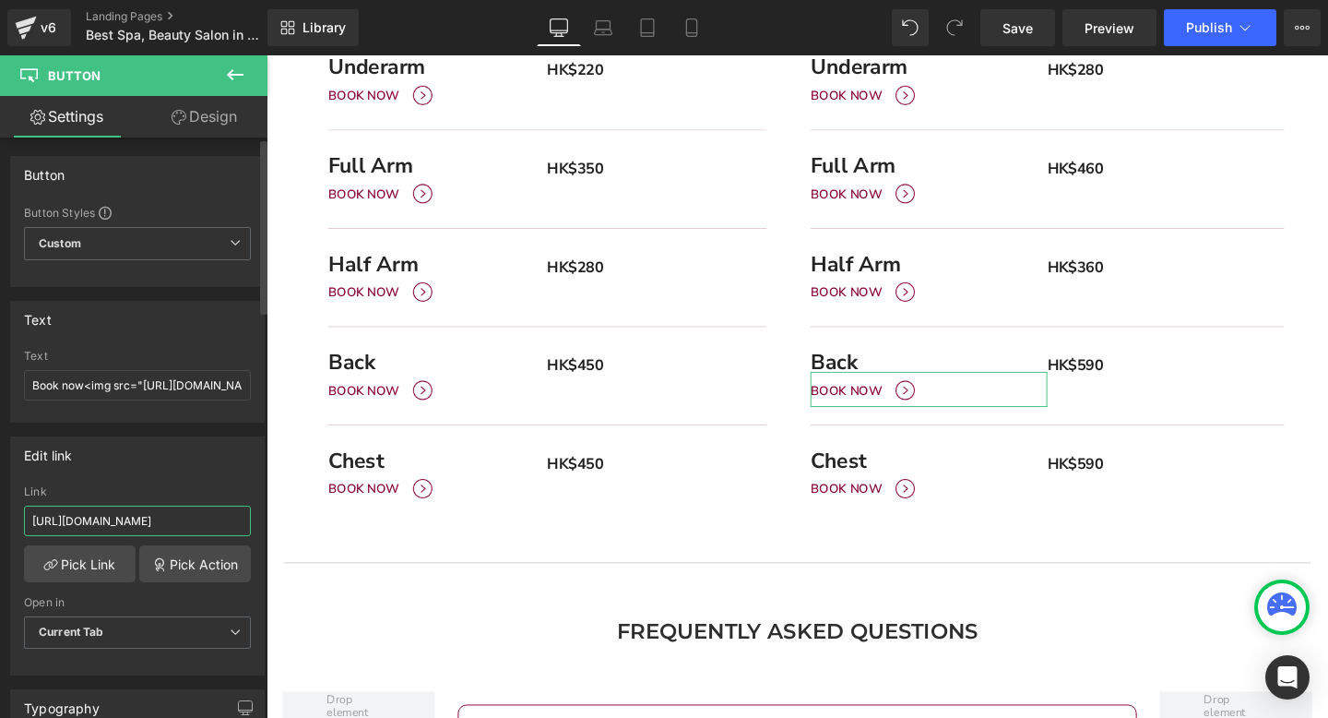
click at [120, 521] on input "[URL][DOMAIN_NAME]" at bounding box center [137, 520] width 227 height 30
paste input "1fc39060-5445-466e-8880-8f74d45a21d0"
type input "[URL][DOMAIN_NAME]"
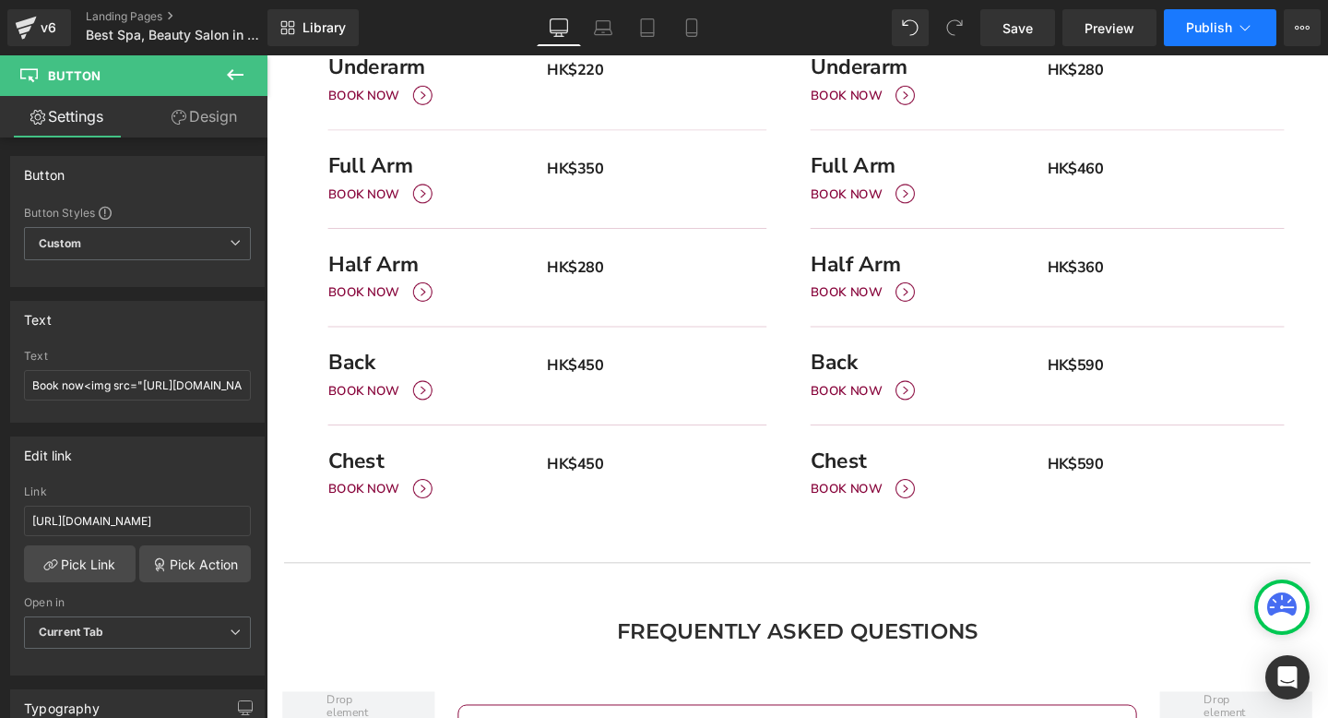
scroll to position [0, 0]
click at [1206, 9] on button "Publish" at bounding box center [1220, 27] width 113 height 37
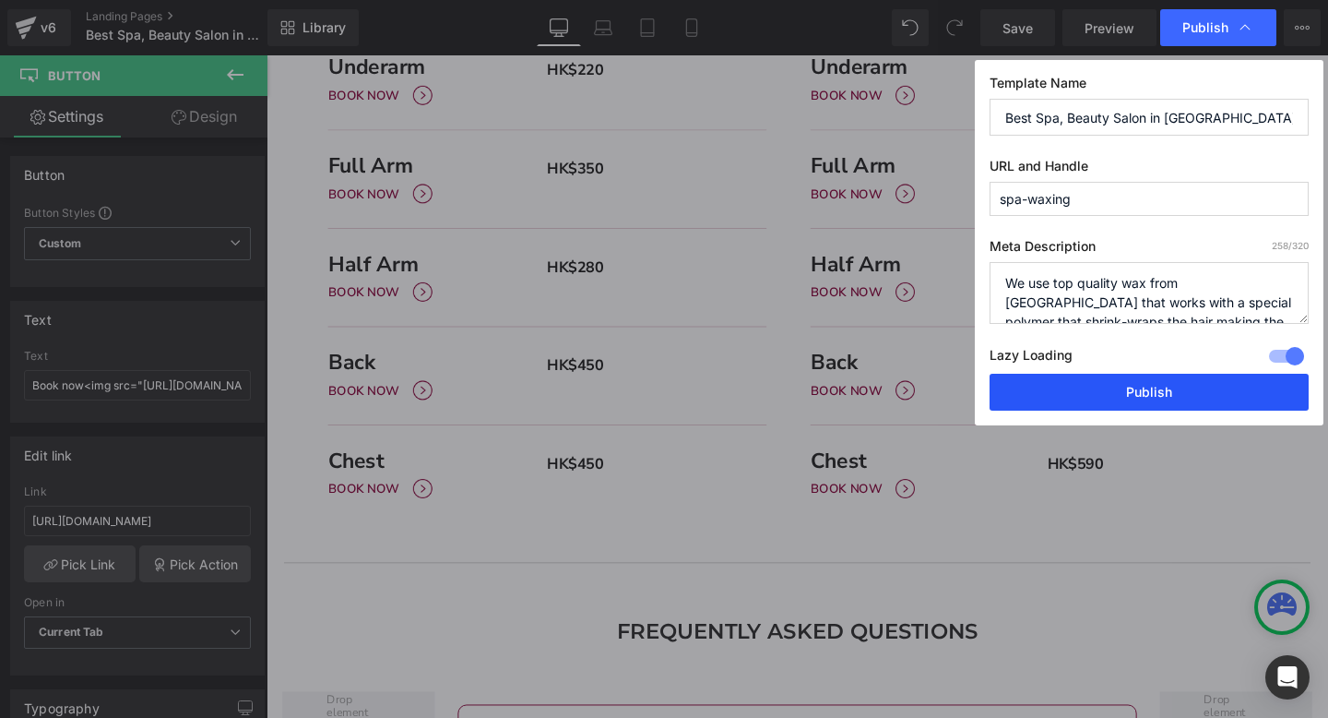
click at [1083, 386] on button "Publish" at bounding box center [1149, 392] width 319 height 37
